Goal: Find specific page/section: Find specific page/section

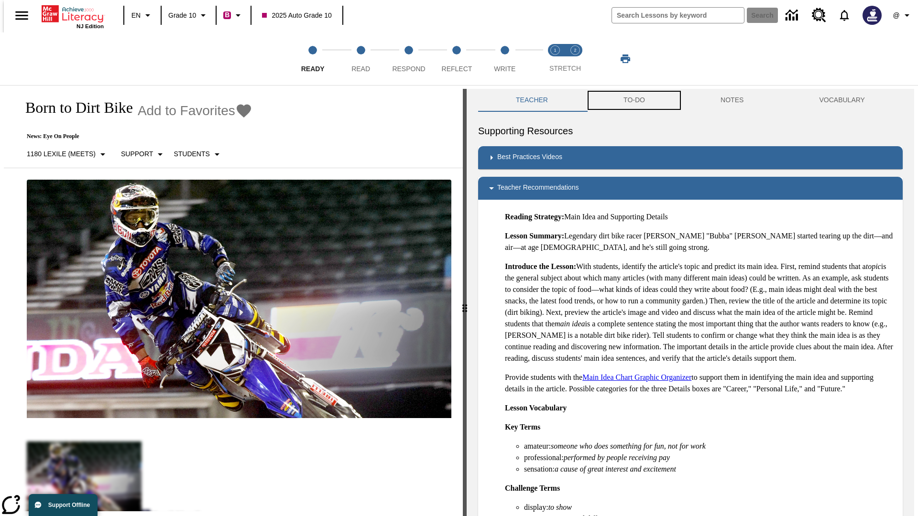
click at [633, 100] on button "TO-DO" at bounding box center [634, 100] width 97 height 23
